Goal: Browse casually

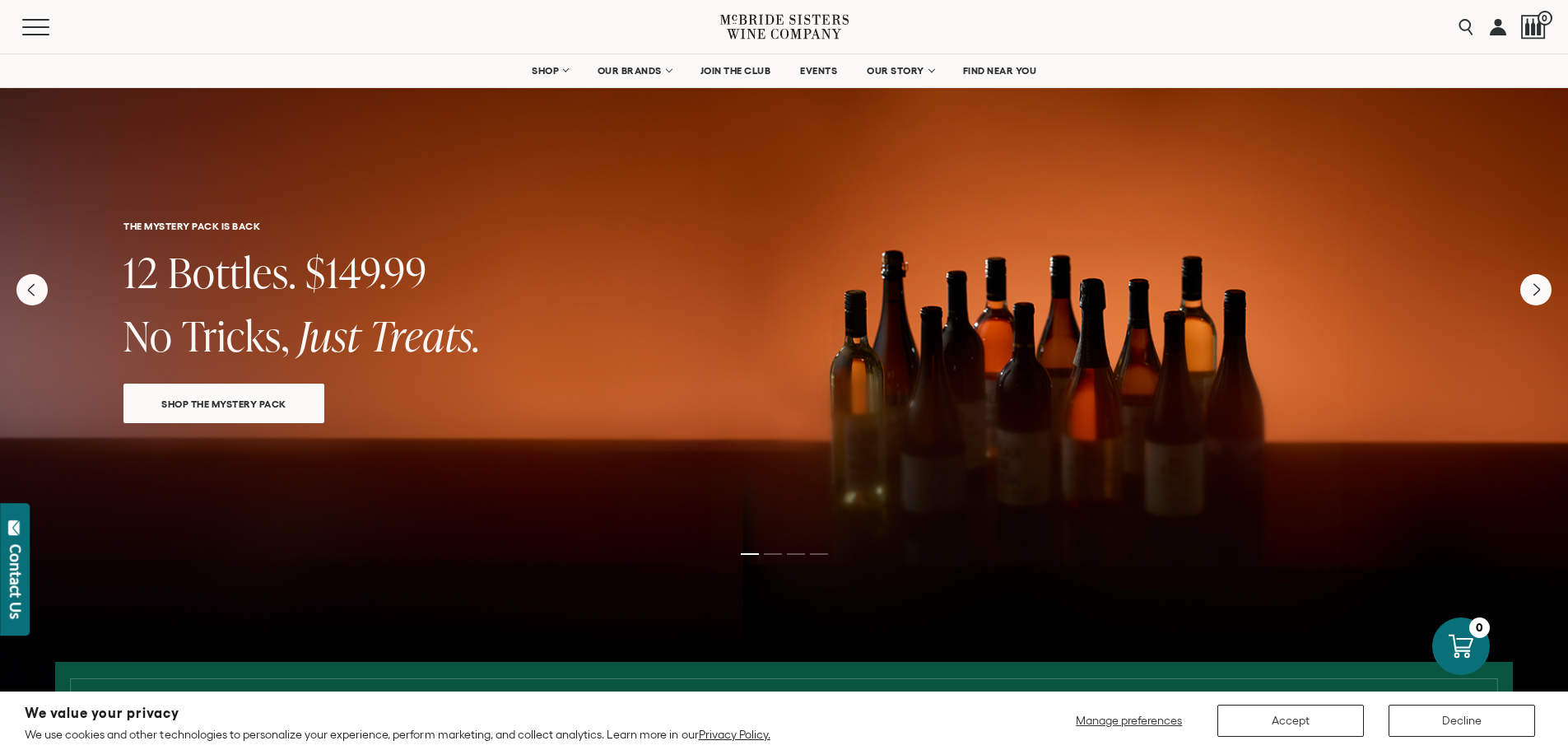
click at [754, 282] on div "THE MYSTERY PACK IS BACK 12 Bottles. $149.99 No Tricks, Just Treats. SHOP THE M…" at bounding box center [784, 258] width 1568 height 412
click at [767, 32] on icon at bounding box center [784, 26] width 128 height 47
